Goal: Navigation & Orientation: Find specific page/section

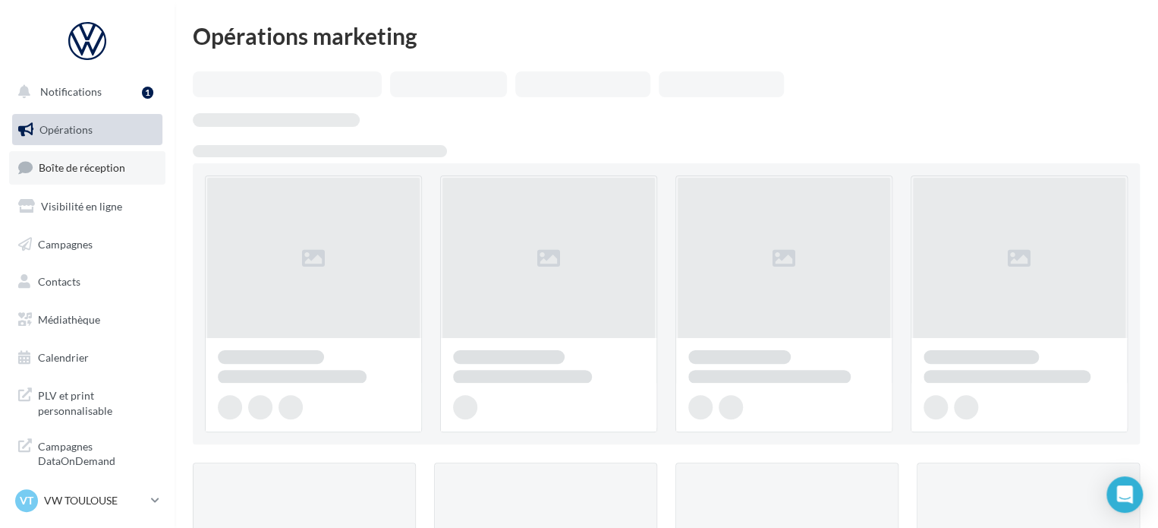
click at [83, 163] on span "Boîte de réception" at bounding box center [82, 167] width 87 height 13
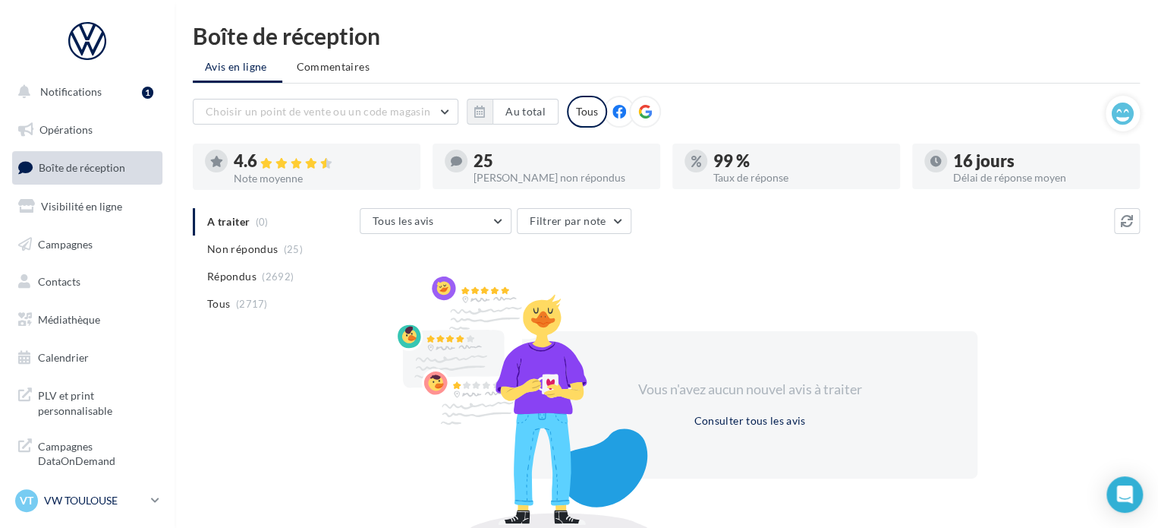
click at [79, 500] on p "VW TOULOUSE" at bounding box center [94, 500] width 101 height 15
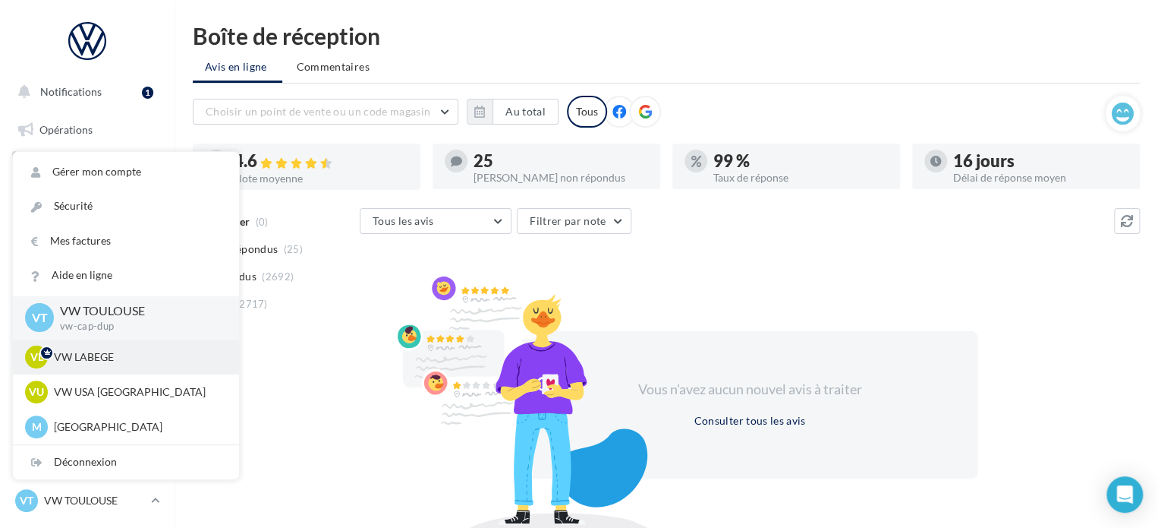
click at [88, 362] on p "VW LABEGE" at bounding box center [137, 356] width 167 height 15
